Goal: Task Accomplishment & Management: Use online tool/utility

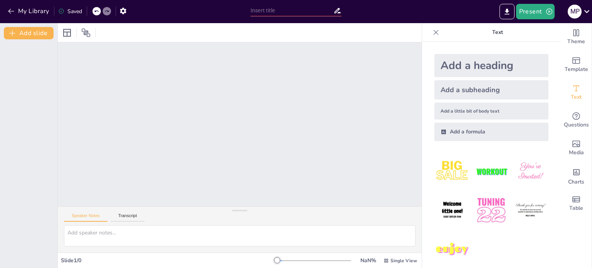
click at [428, 113] on div "Add a heading Add a subheading Add a little bit of body text Add a formula" at bounding box center [491, 97] width 126 height 99
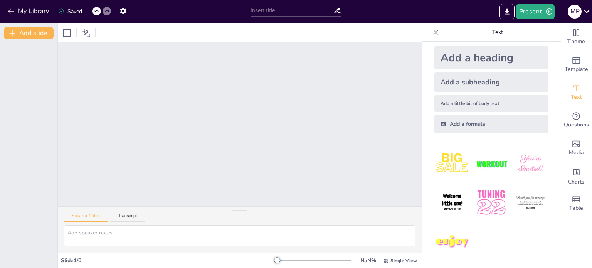
click at [233, 173] on div at bounding box center [240, 124] width 364 height 164
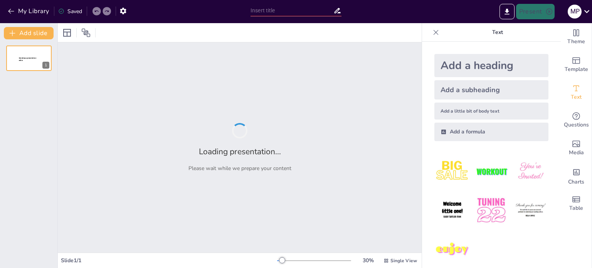
click at [261, 126] on div "Loading presentation... Please wait while we prepare your content" at bounding box center [240, 147] width 364 height 210
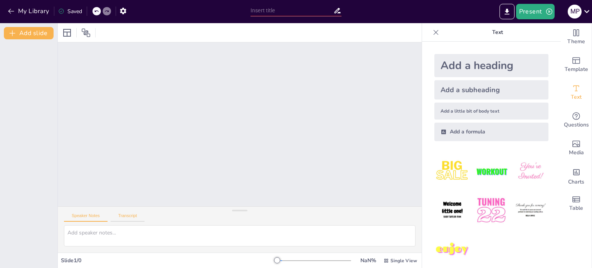
click at [130, 214] on button "Transcript" at bounding box center [128, 217] width 34 height 8
click at [83, 220] on button "Speaker Notes" at bounding box center [86, 217] width 44 height 8
click at [509, 9] on icon "Export to PowerPoint" at bounding box center [507, 12] width 8 height 8
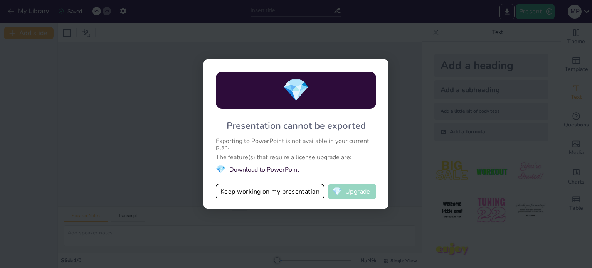
click at [365, 188] on button "💎 Upgrade" at bounding box center [352, 191] width 48 height 15
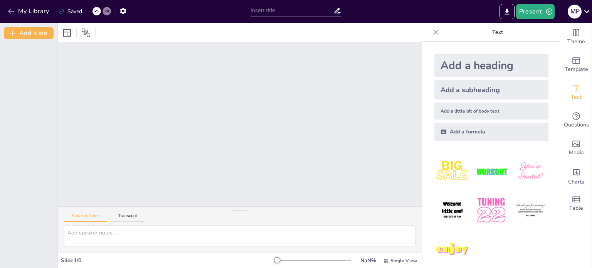
click at [222, 141] on div at bounding box center [240, 124] width 364 height 164
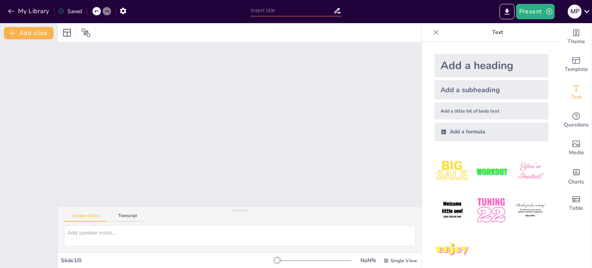
click at [222, 141] on div at bounding box center [240, 124] width 364 height 164
click at [189, 126] on div at bounding box center [240, 124] width 364 height 164
click at [518, 16] on button "Present" at bounding box center [535, 11] width 39 height 15
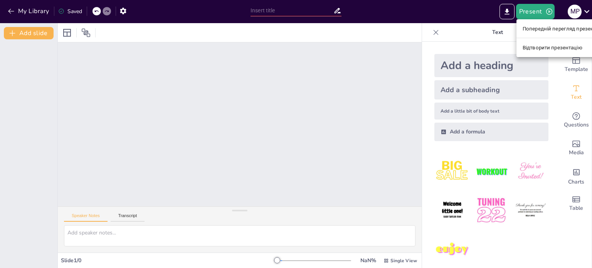
click at [543, 26] on font "Попередній перегляд презентації" at bounding box center [564, 29] width 82 height 6
